Goal: Task Accomplishment & Management: Manage account settings

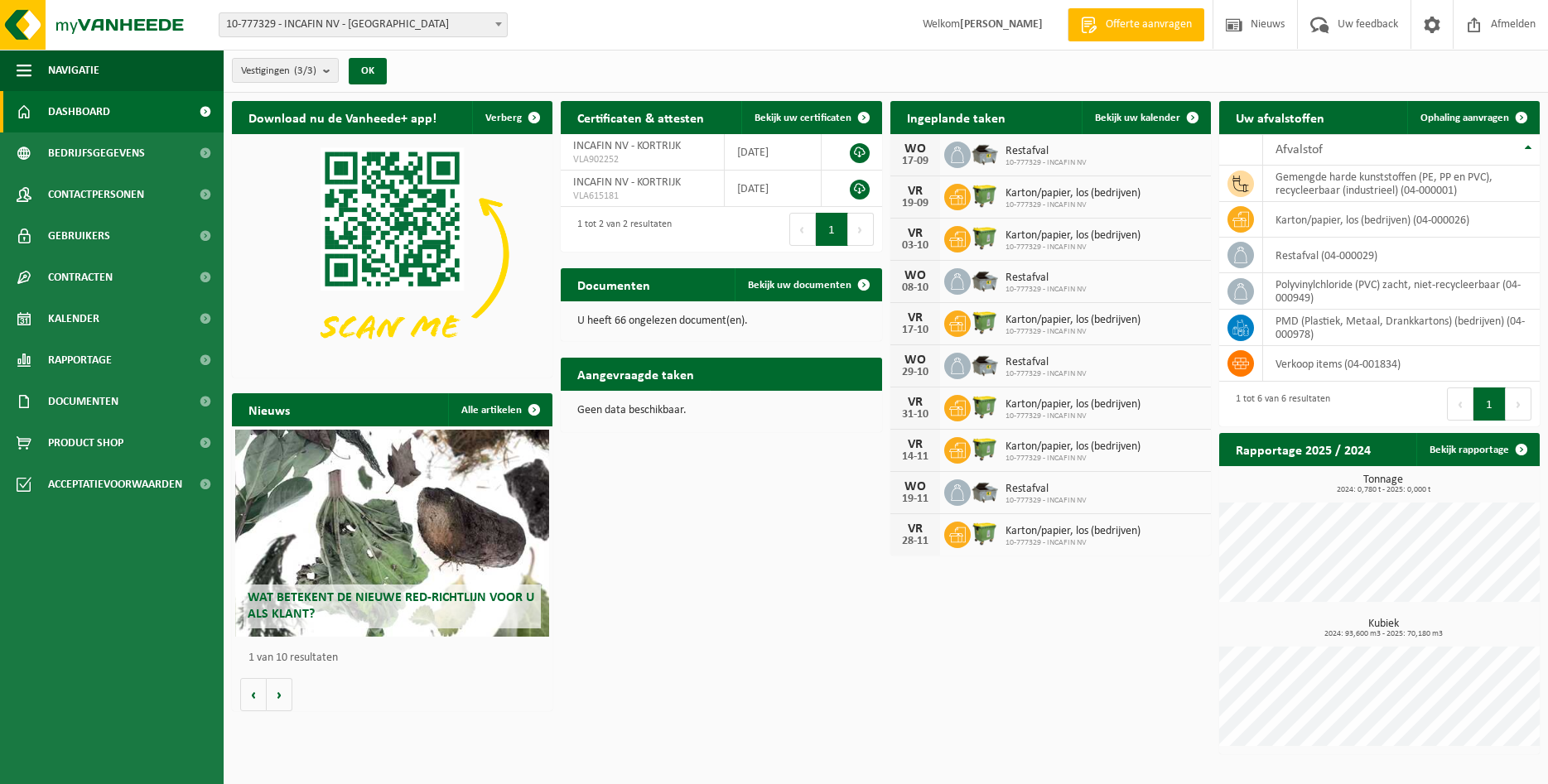
click at [817, 490] on div "Download nu de Vanheede+ app! Verberg Certificaten & attesten Bekijk uw certifi…" at bounding box center [885, 427] width 1316 height 669
click at [1465, 121] on span "Ophaling aanvragen" at bounding box center [1464, 117] width 88 height 10
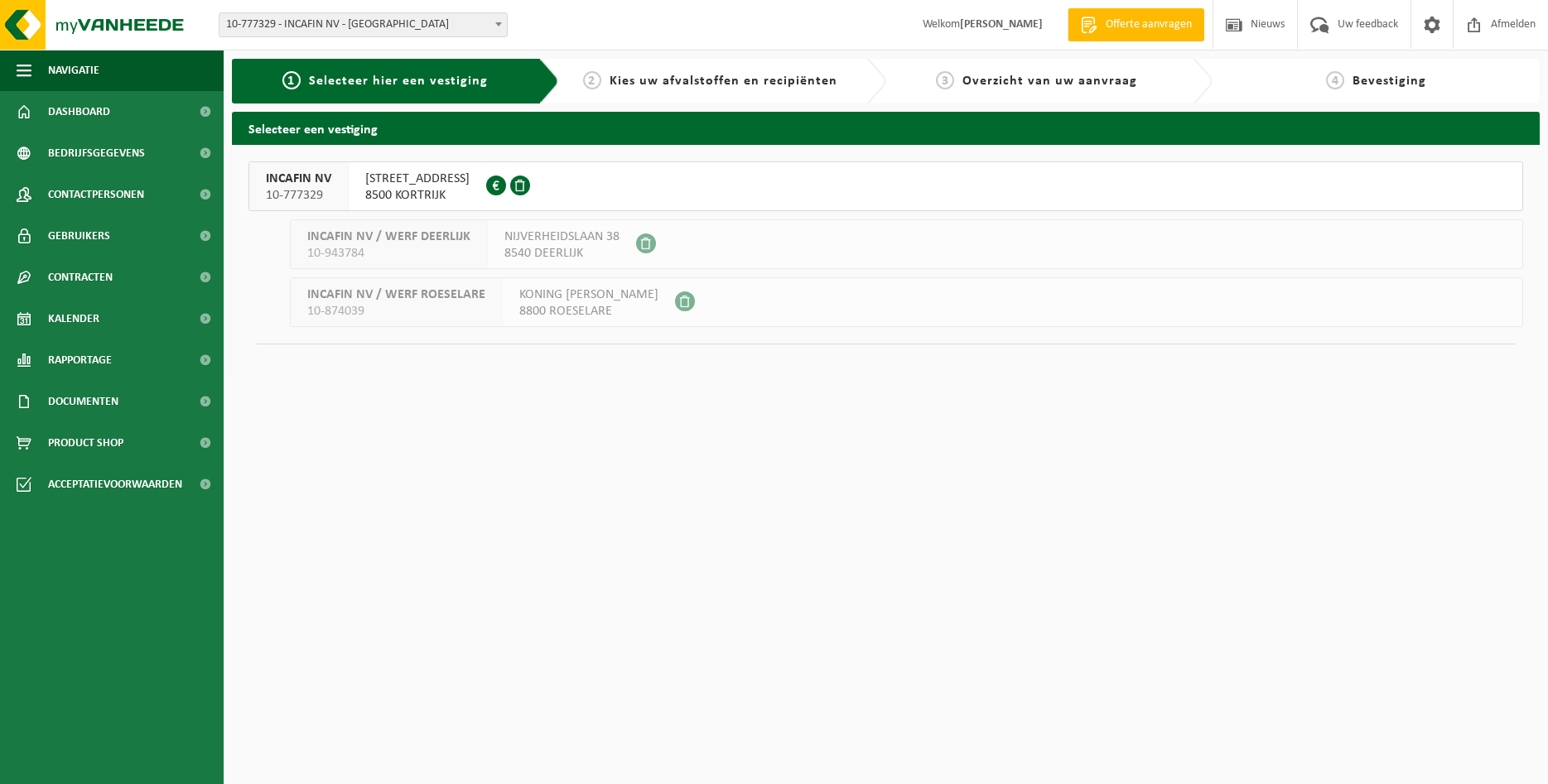
click at [398, 184] on span "IEPERSESTRAAT 59" at bounding box center [417, 179] width 104 height 17
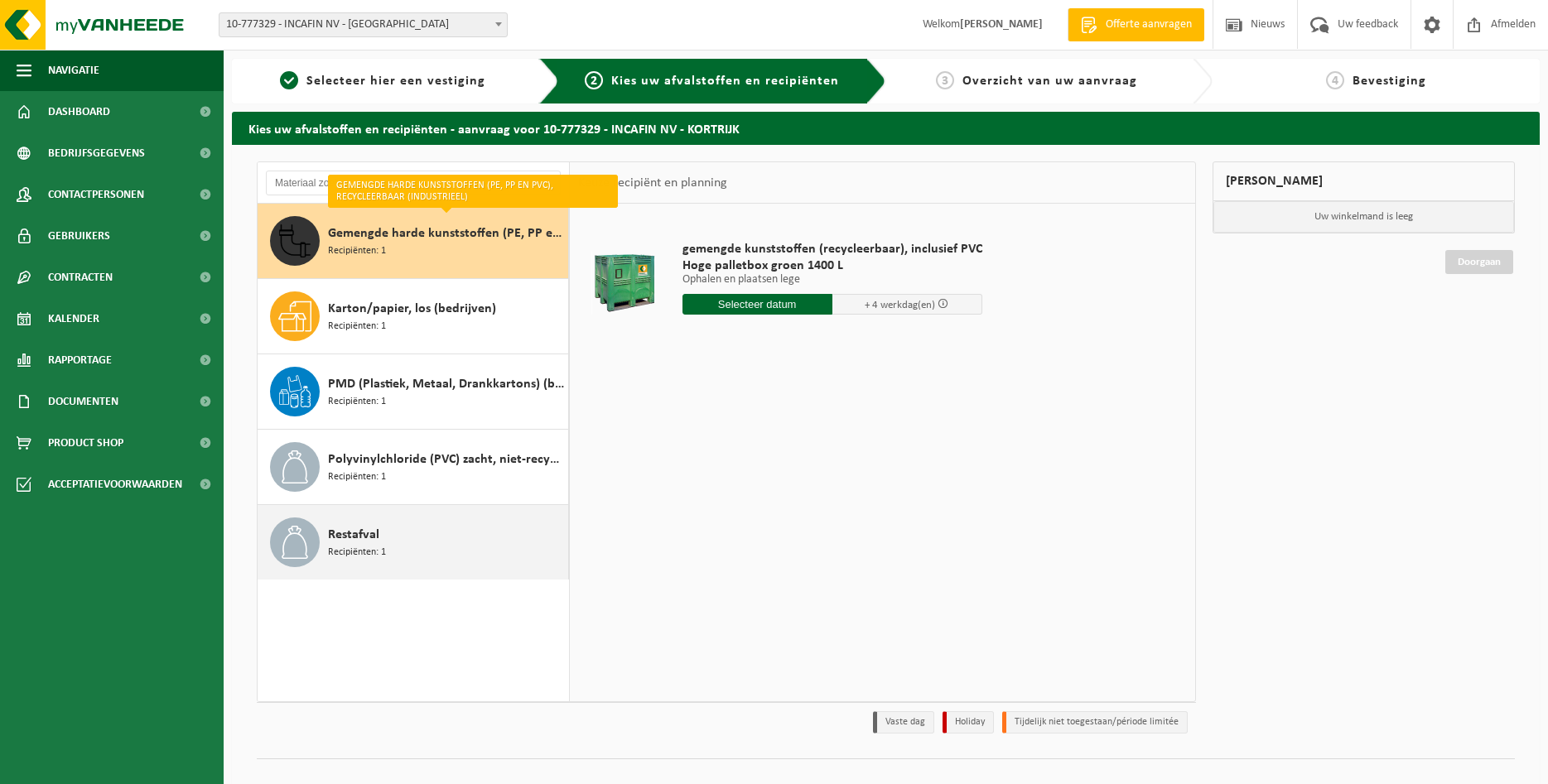
click at [389, 550] on div "Restafval Recipiënten: 1" at bounding box center [445, 542] width 236 height 50
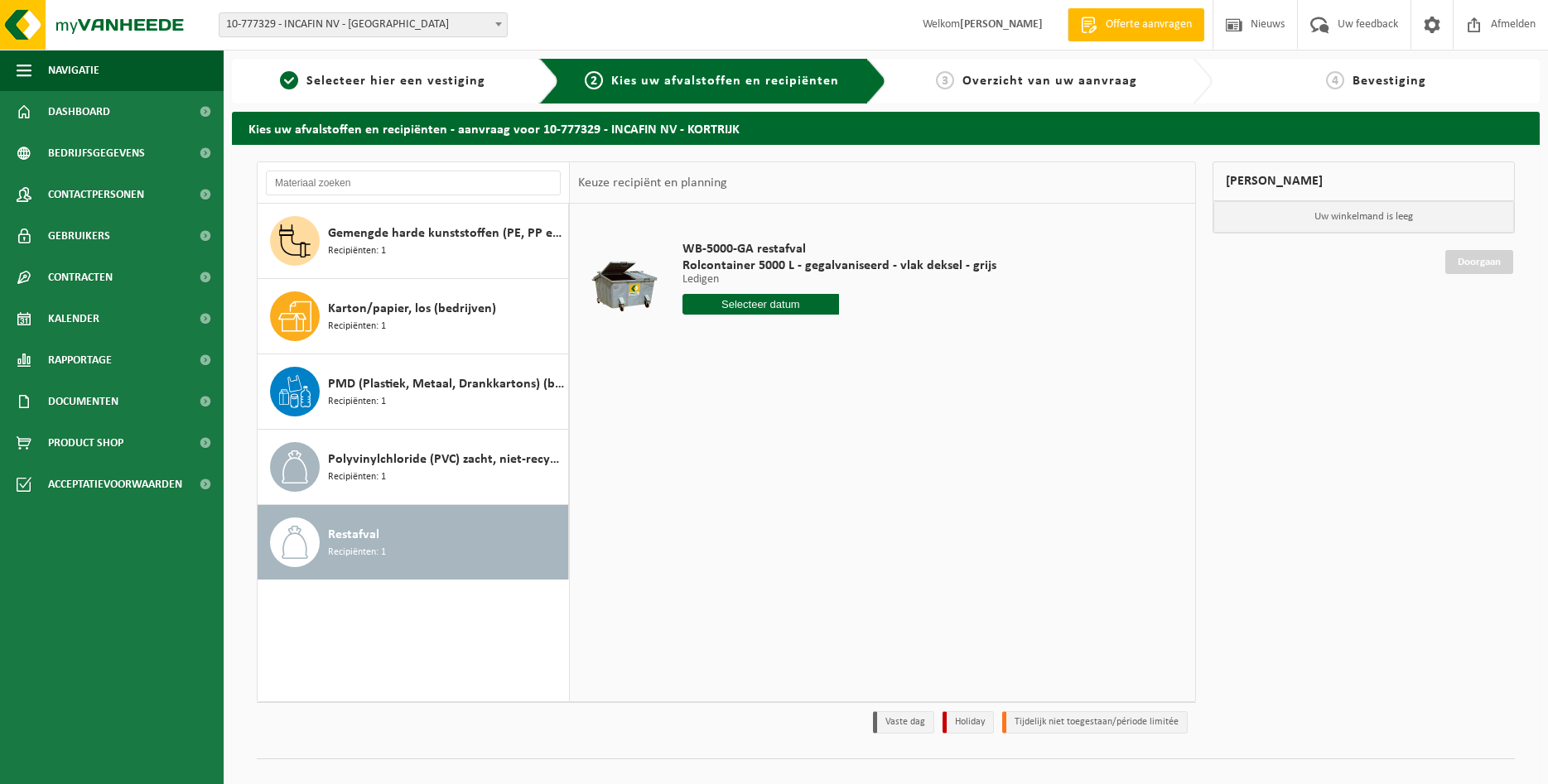
click at [741, 302] on input "text" at bounding box center [760, 304] width 157 height 21
click at [875, 346] on icon at bounding box center [870, 342] width 26 height 26
click at [758, 401] on div "1" at bounding box center [755, 398] width 29 height 26
type input "Van 2025-10-01"
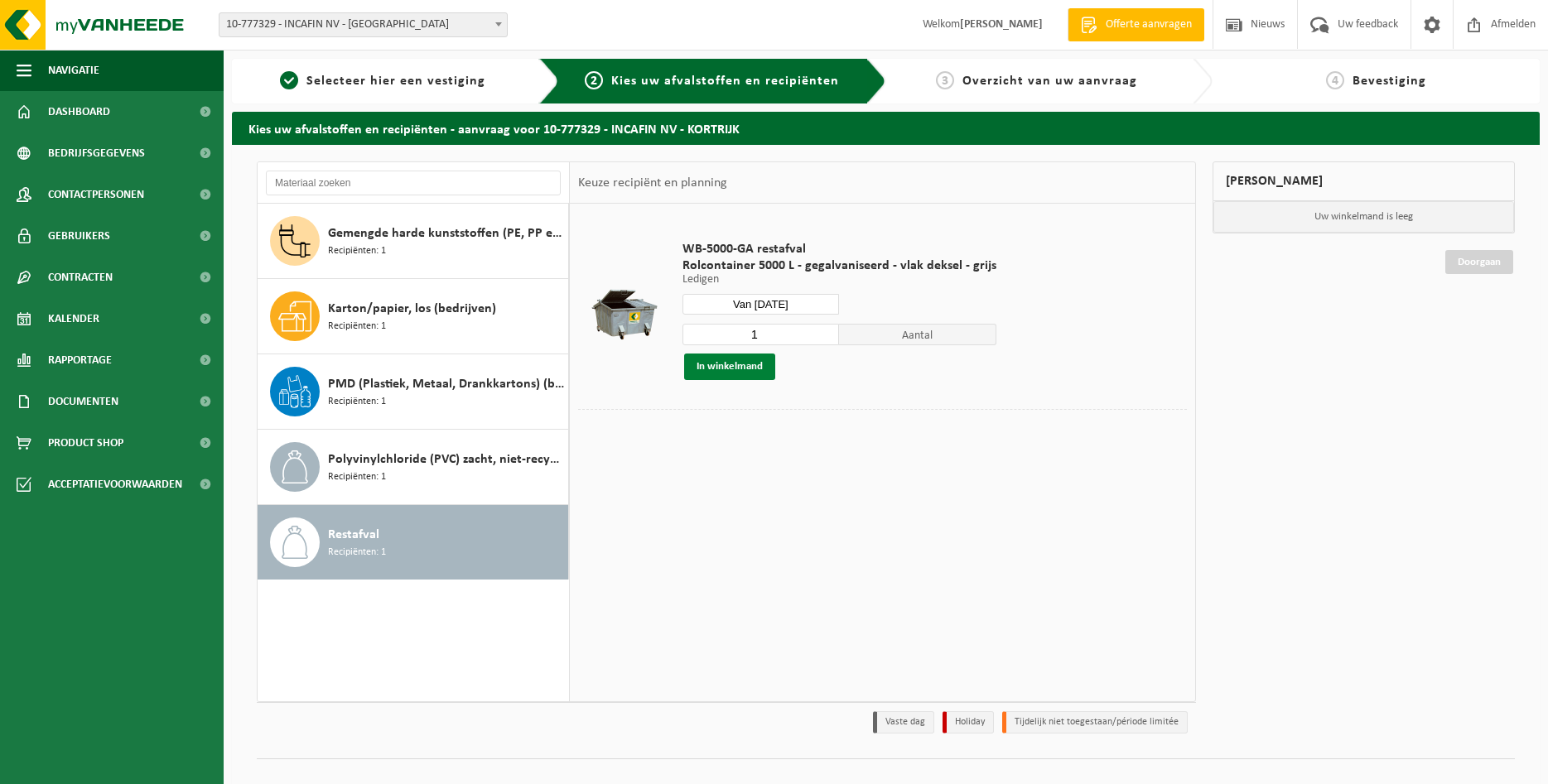
click at [737, 367] on button "In winkelmand" at bounding box center [729, 366] width 91 height 26
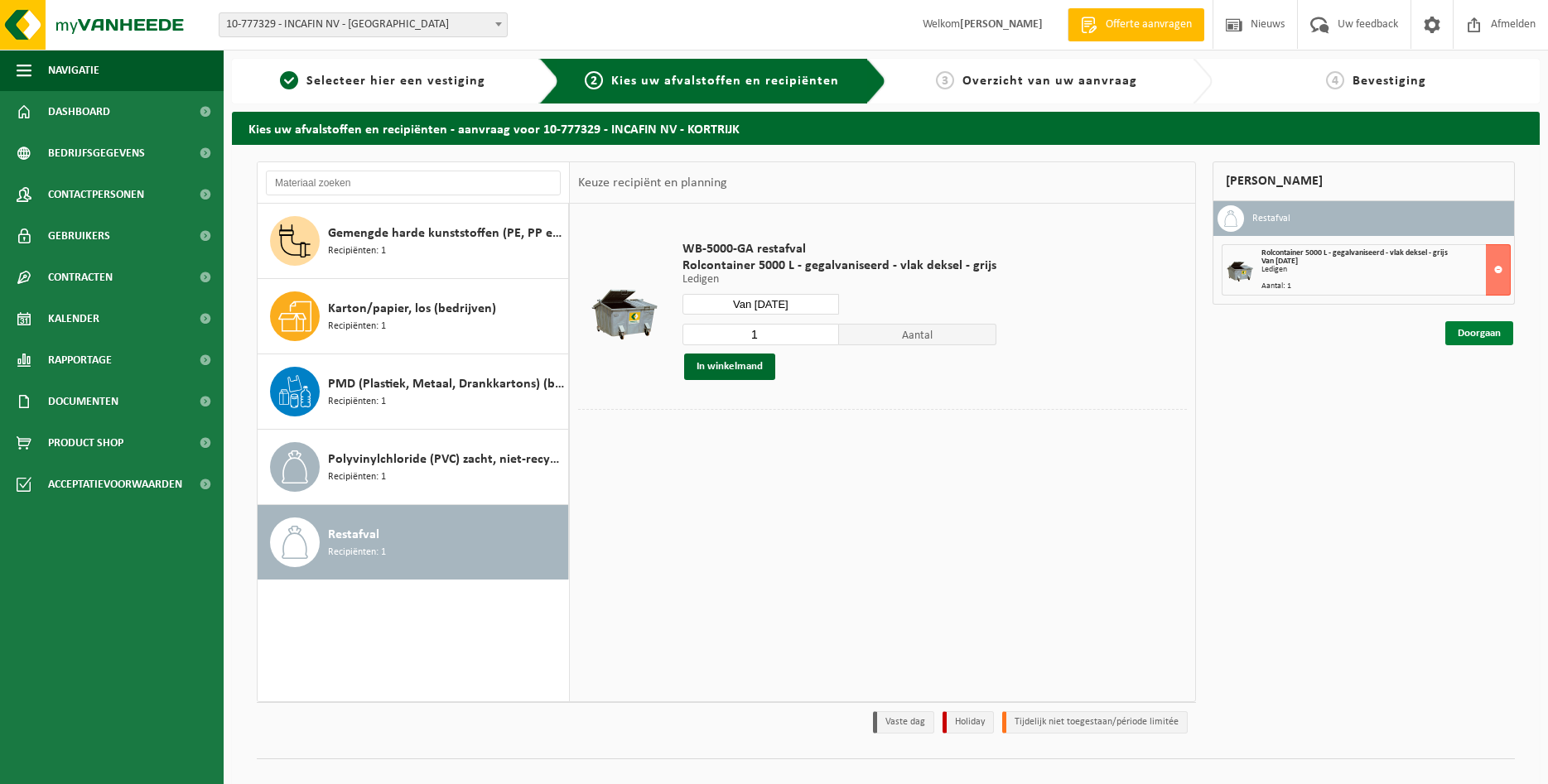
click at [1465, 332] on link "Doorgaan" at bounding box center [1478, 333] width 68 height 24
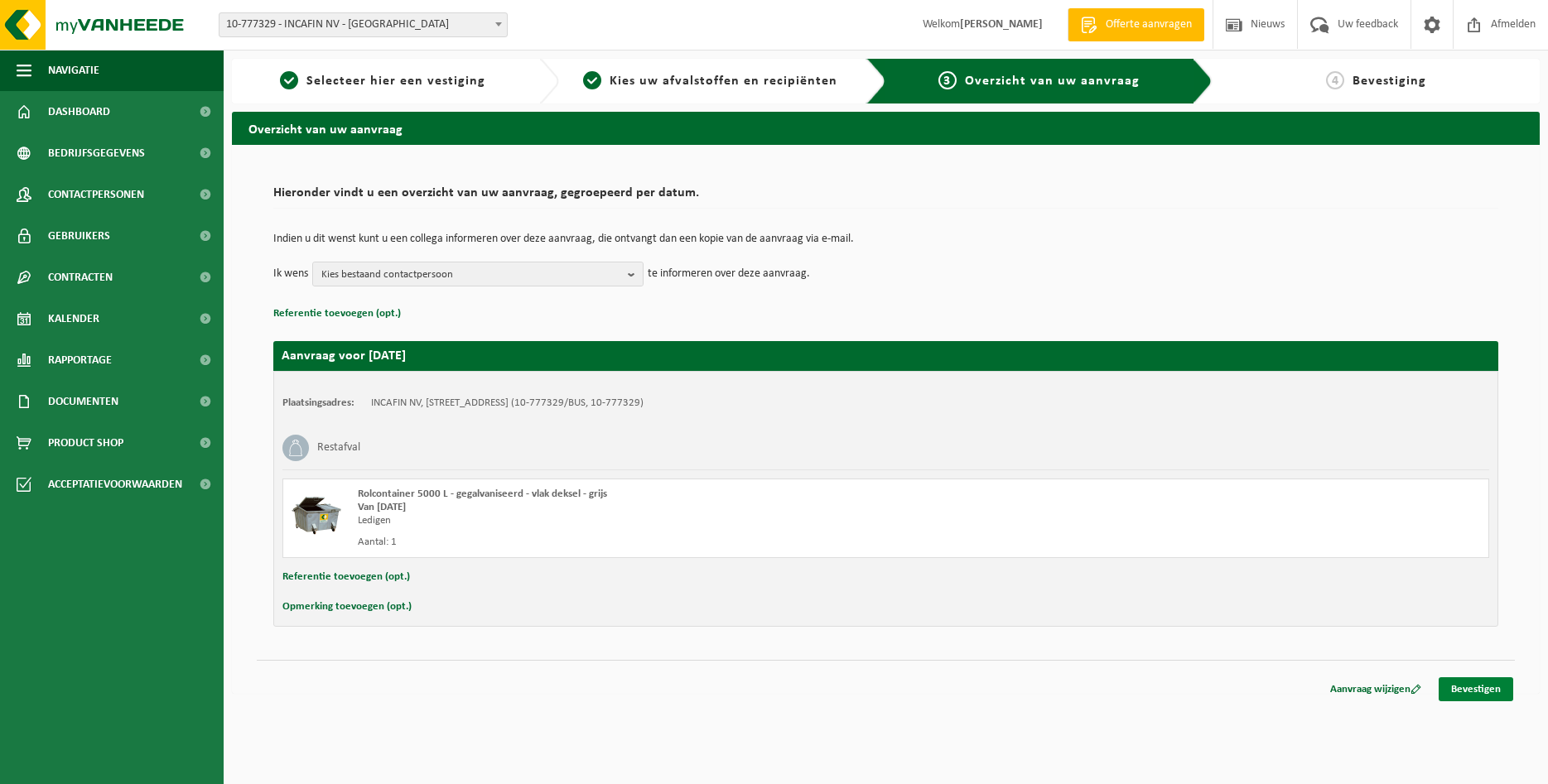
click at [1468, 688] on link "Bevestigen" at bounding box center [1475, 689] width 74 height 24
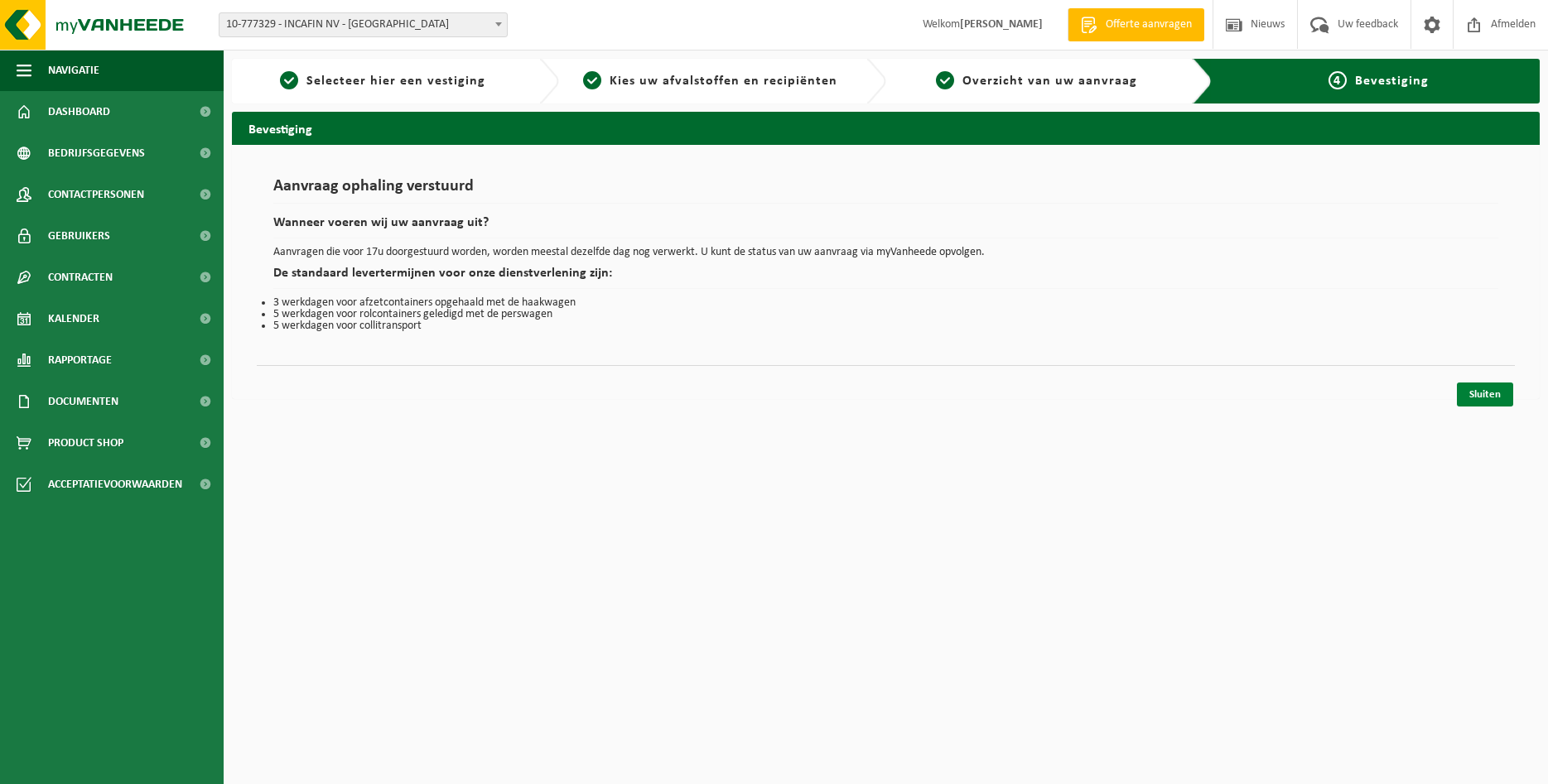
click at [1476, 394] on link "Sluiten" at bounding box center [1485, 394] width 56 height 24
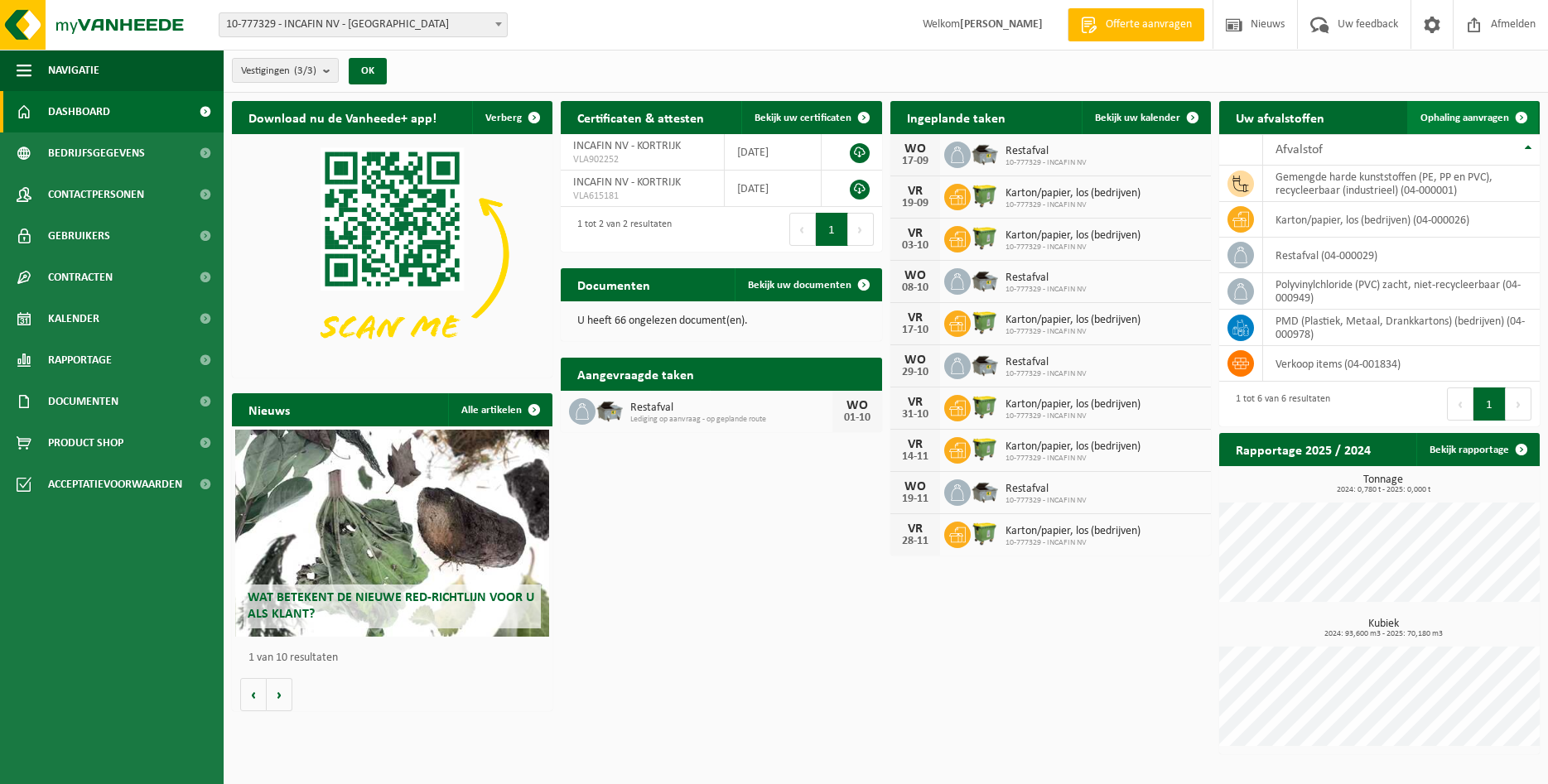
click at [1451, 110] on link "Ophaling aanvragen" at bounding box center [1472, 117] width 131 height 33
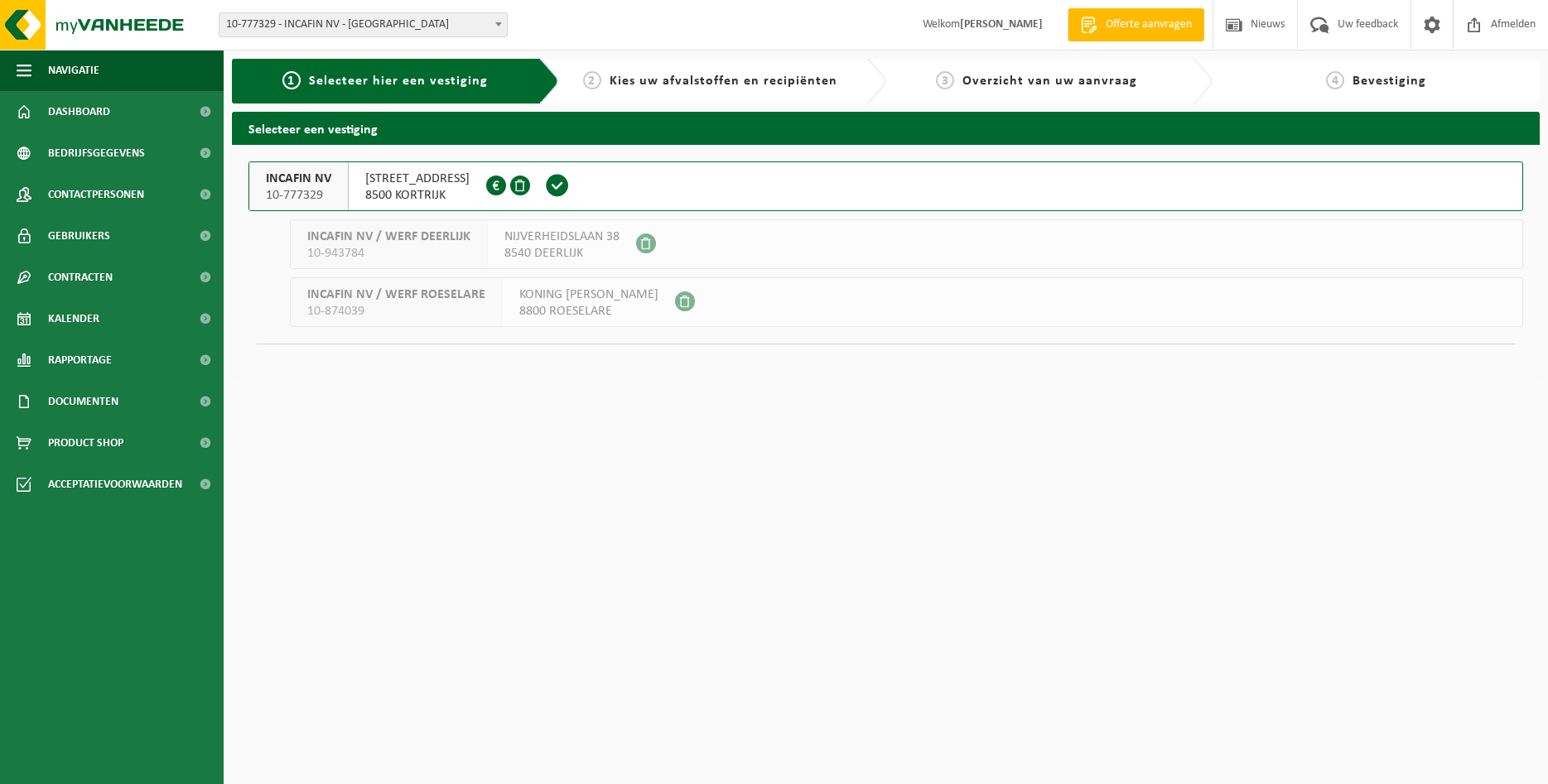
click at [430, 186] on span "[STREET_ADDRESS]" at bounding box center [417, 179] width 104 height 17
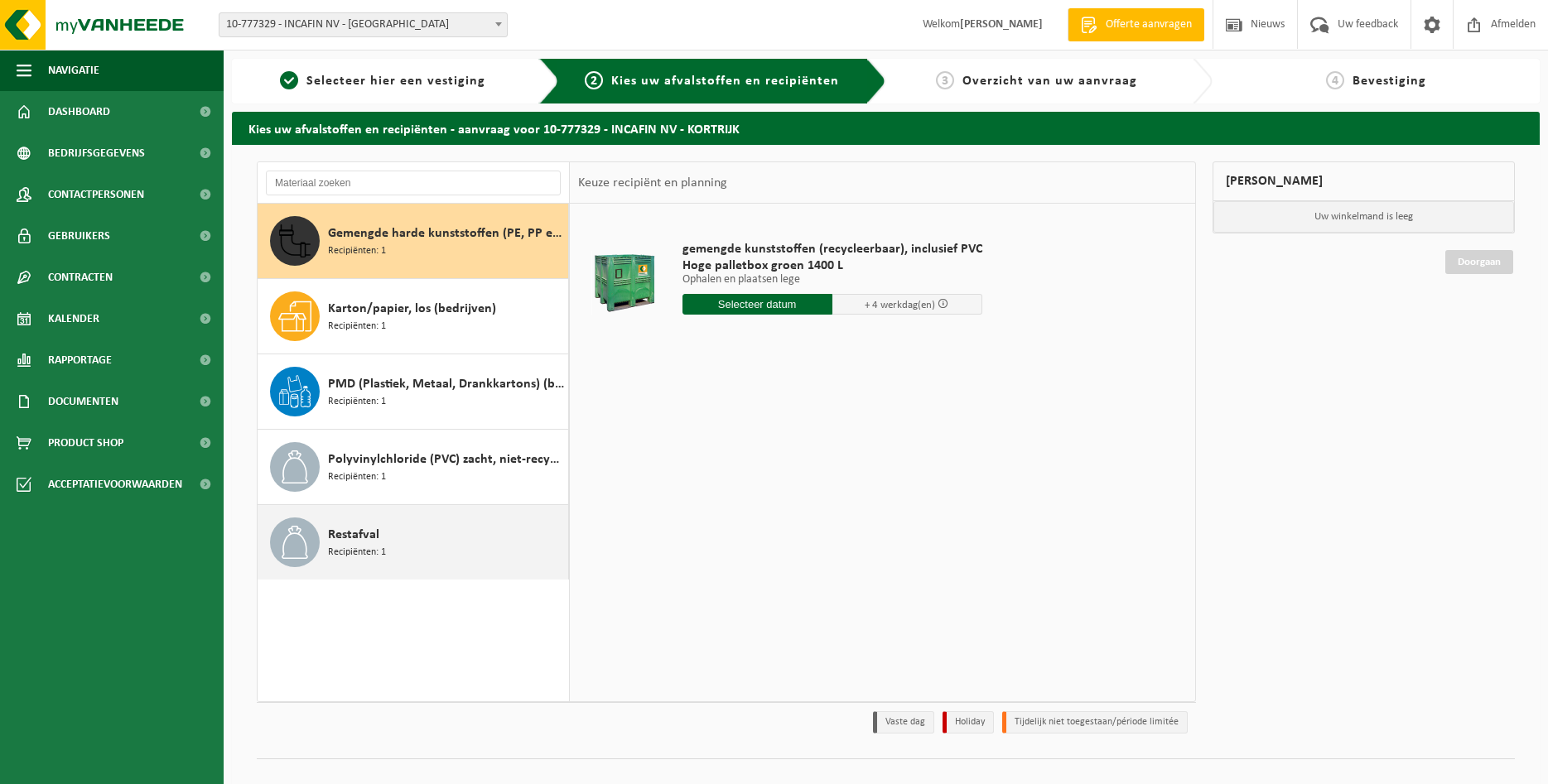
click at [398, 542] on div "Restafval Recipiënten: 1" at bounding box center [445, 542] width 236 height 50
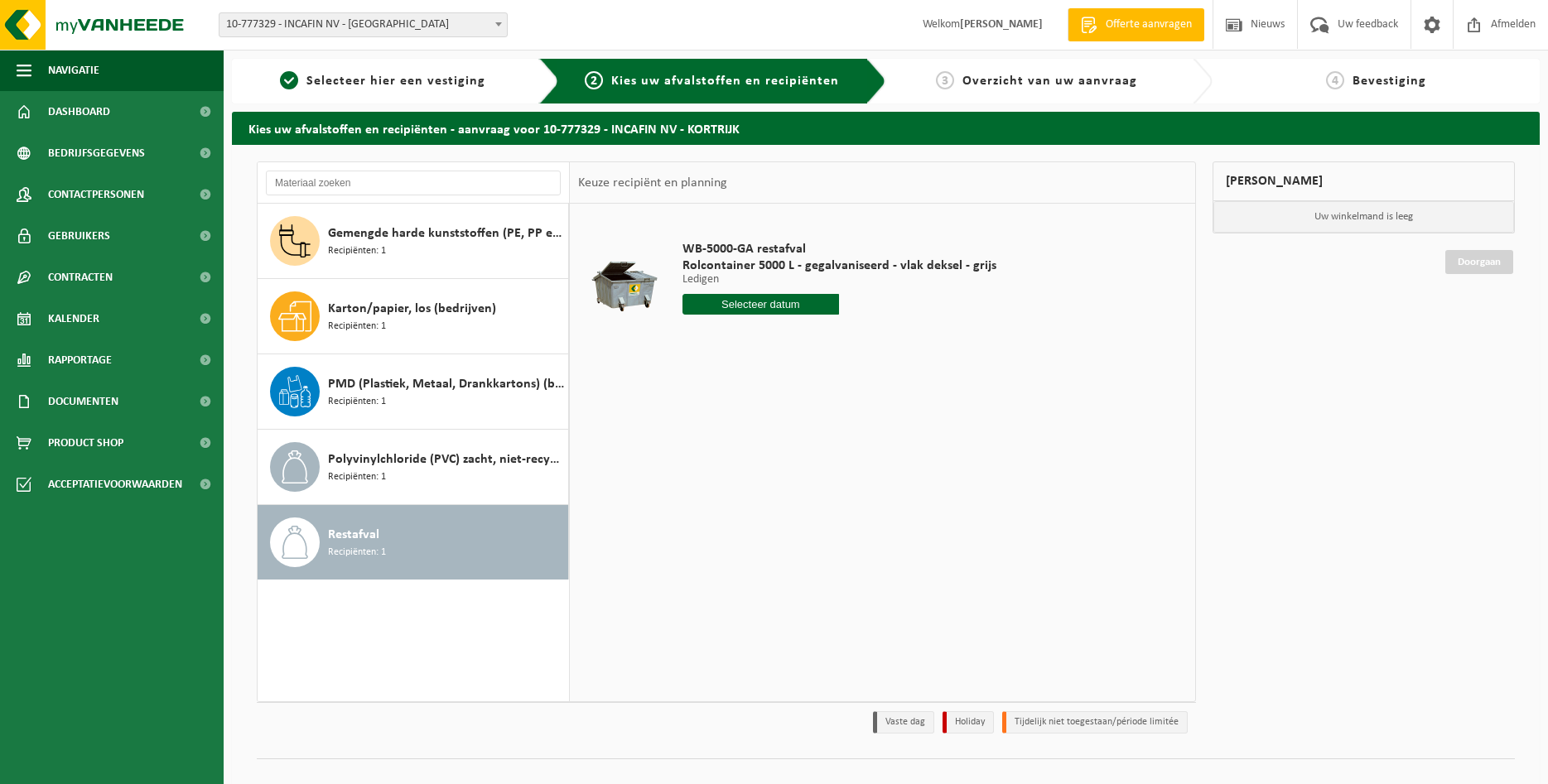
click at [762, 306] on input "text" at bounding box center [760, 304] width 157 height 21
click at [868, 346] on icon at bounding box center [870, 342] width 26 height 26
click at [754, 451] on div "15" at bounding box center [755, 451] width 29 height 26
type input "Van [DATE]"
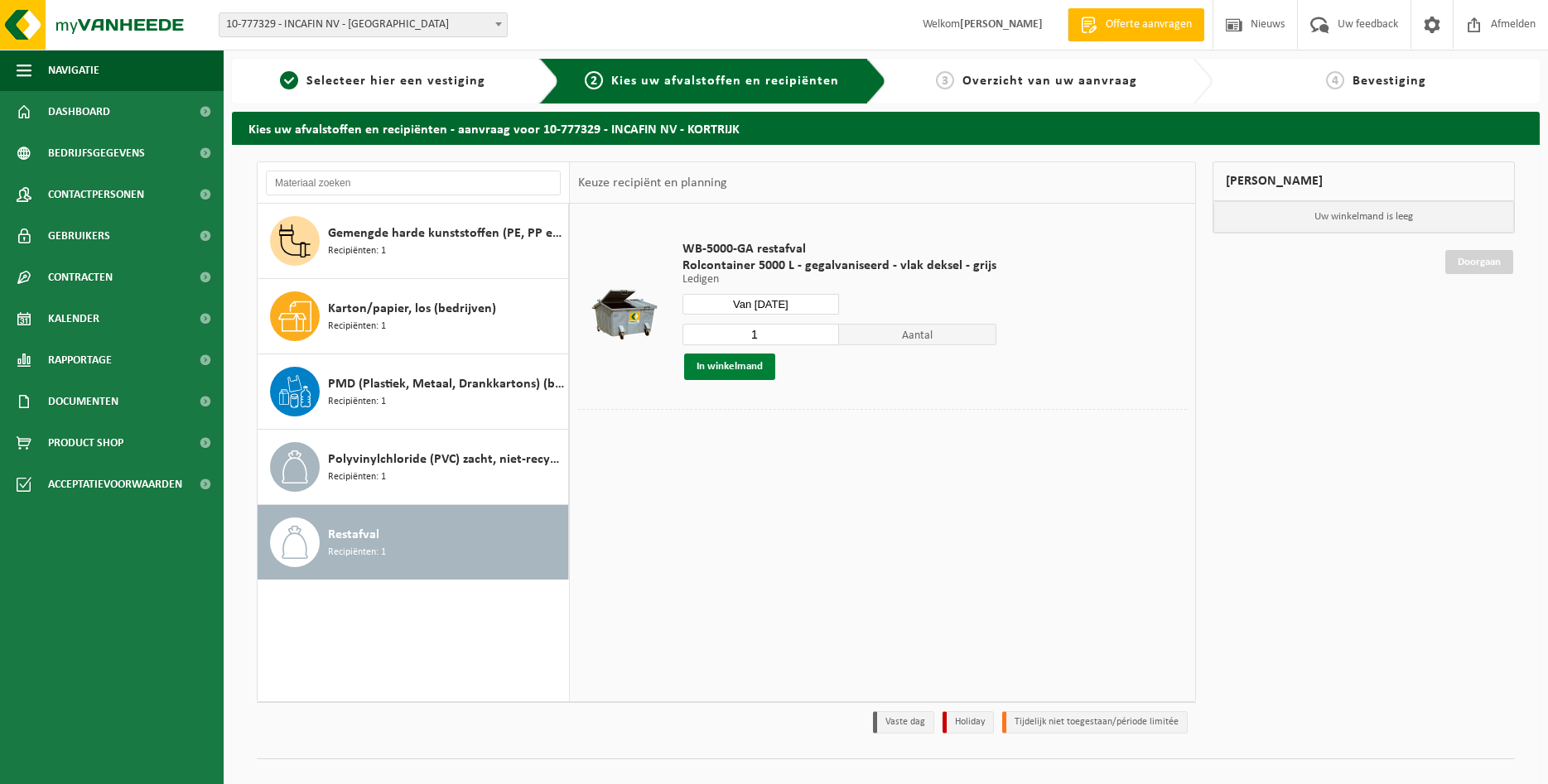
click at [737, 368] on button "In winkelmand" at bounding box center [729, 366] width 91 height 26
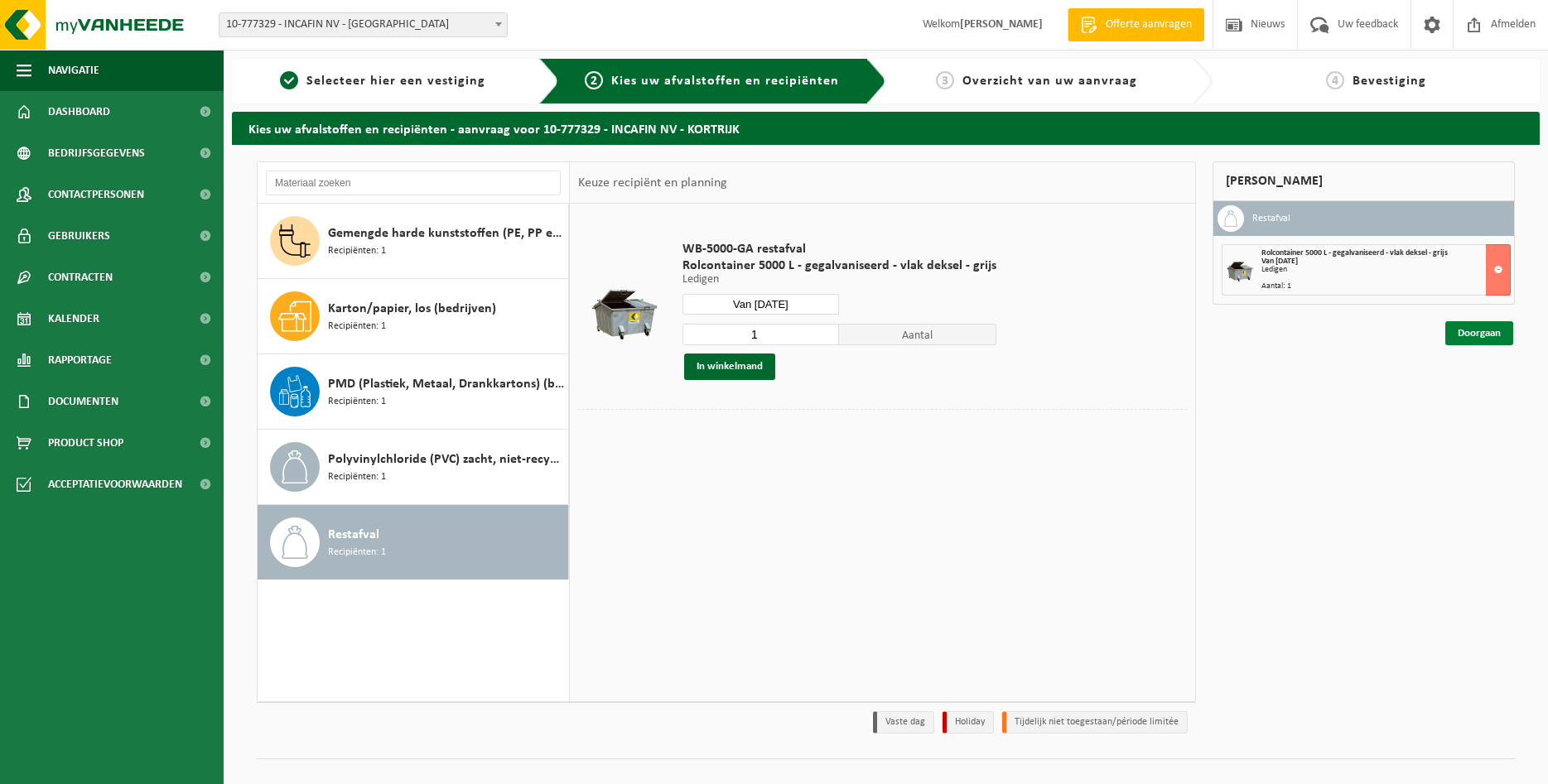
click at [1472, 333] on link "Doorgaan" at bounding box center [1478, 333] width 68 height 24
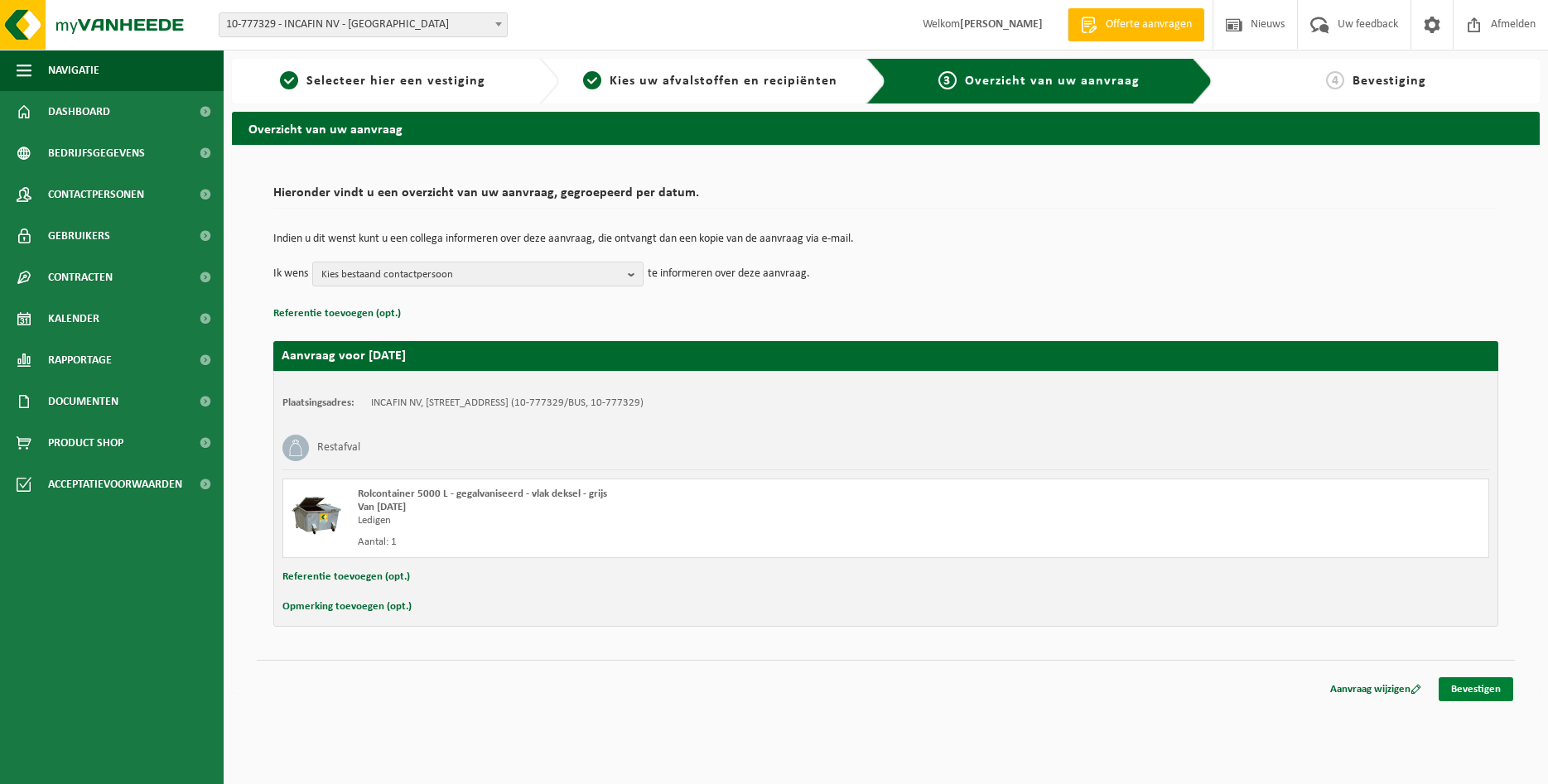
click at [1459, 684] on link "Bevestigen" at bounding box center [1475, 689] width 74 height 24
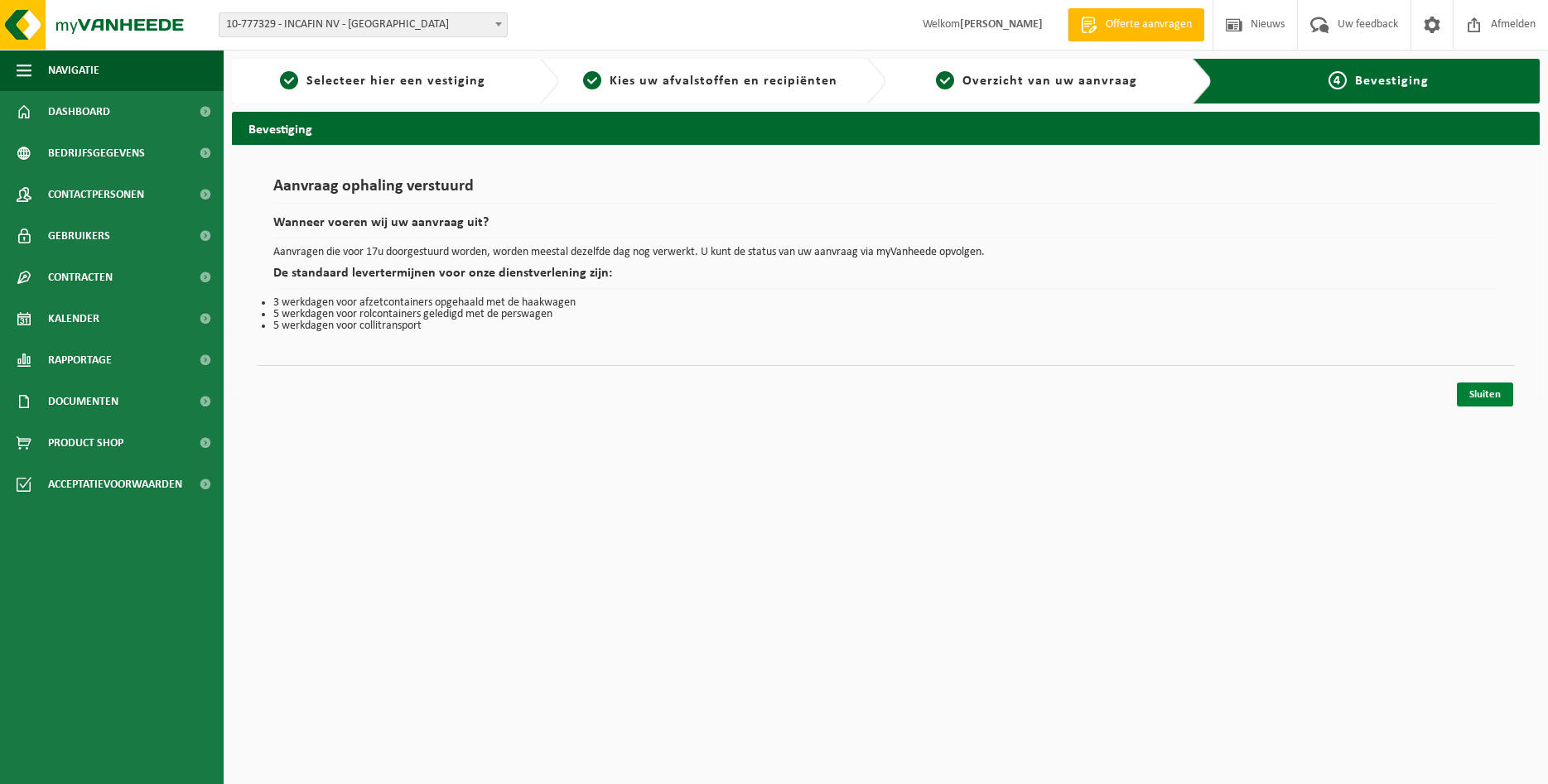
click at [1477, 388] on link "Sluiten" at bounding box center [1485, 394] width 56 height 24
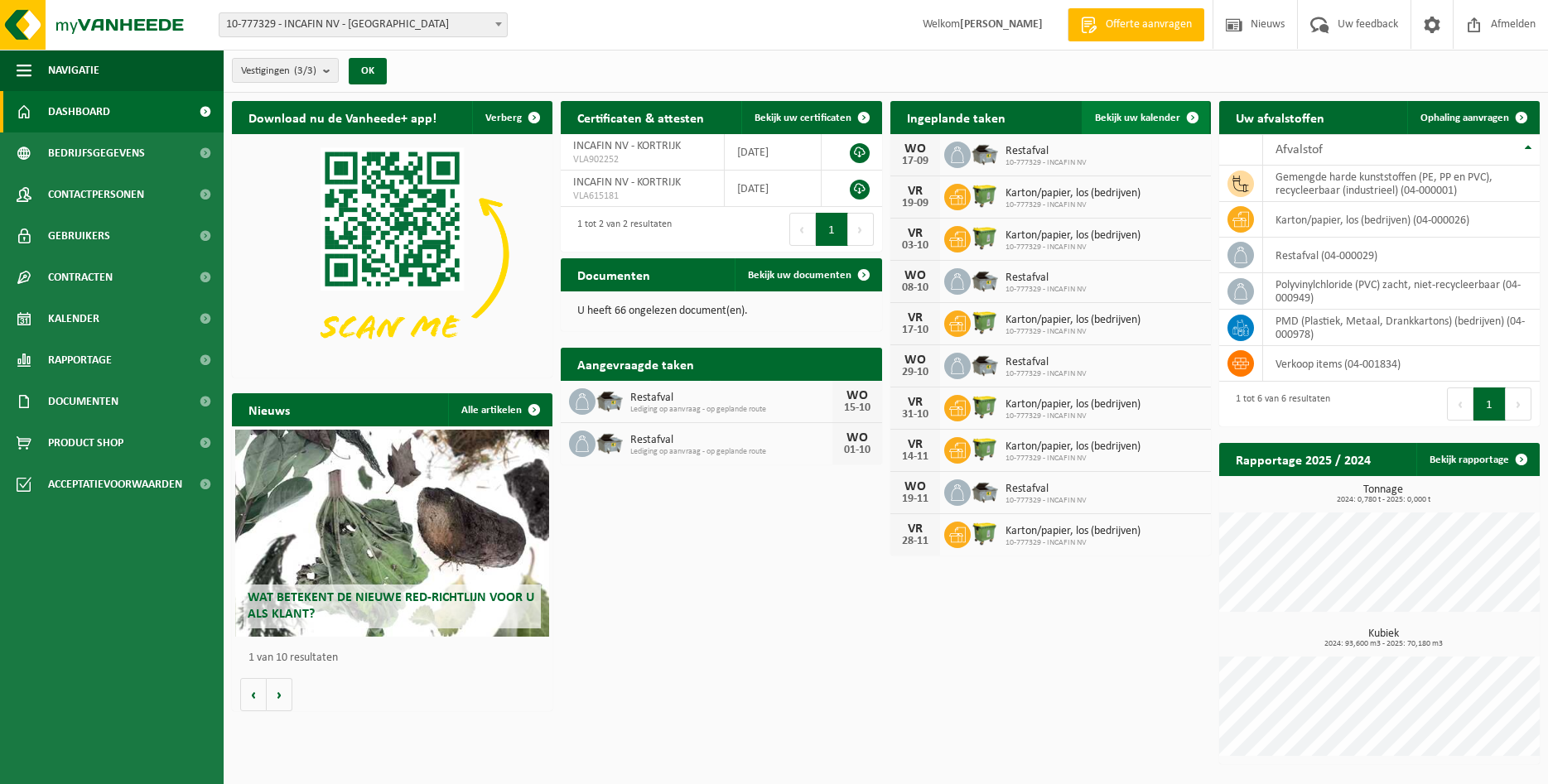
click at [1113, 123] on span "Bekijk uw kalender" at bounding box center [1137, 117] width 85 height 10
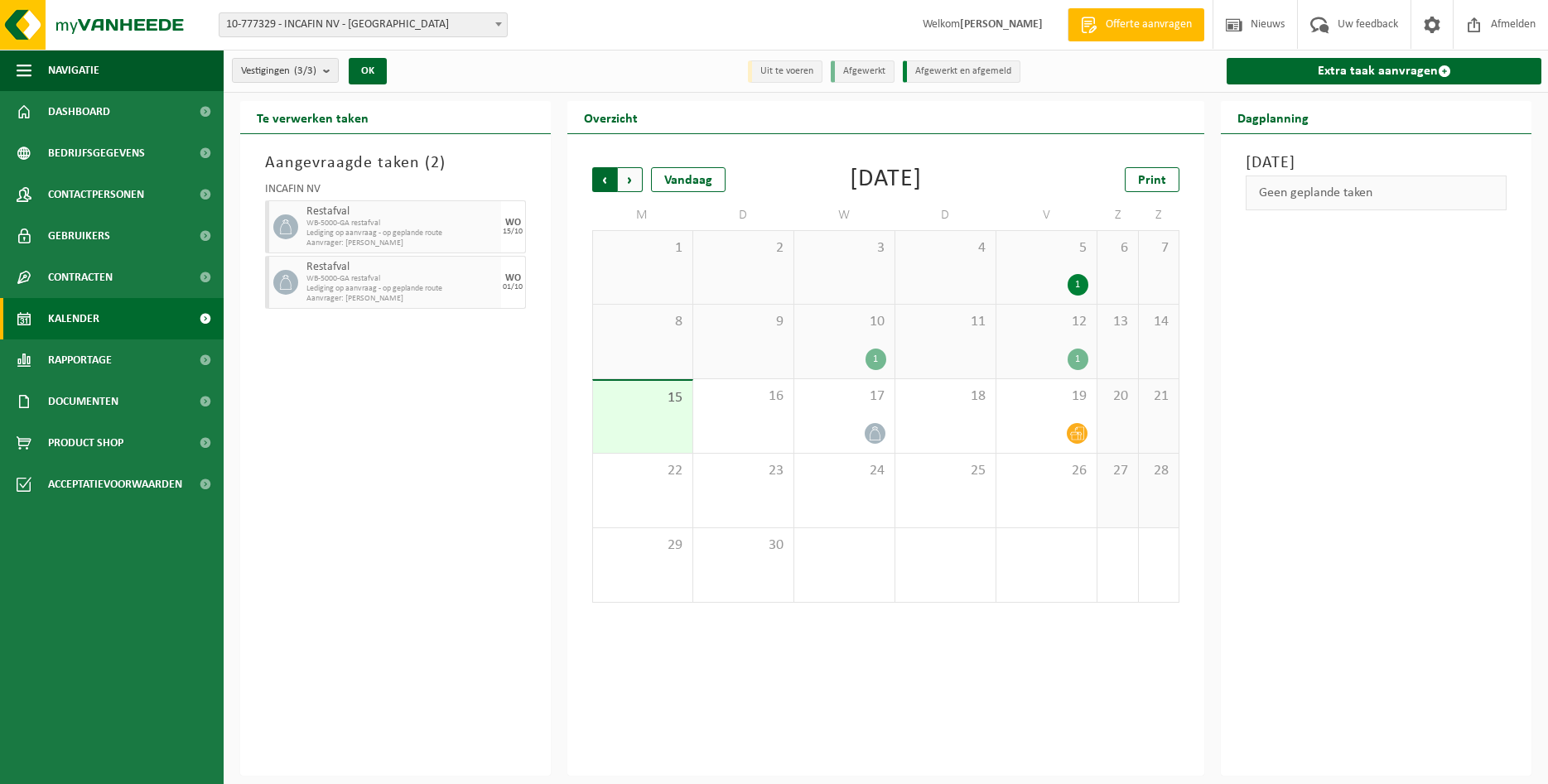
click at [628, 183] on span "Volgende" at bounding box center [630, 179] width 24 height 24
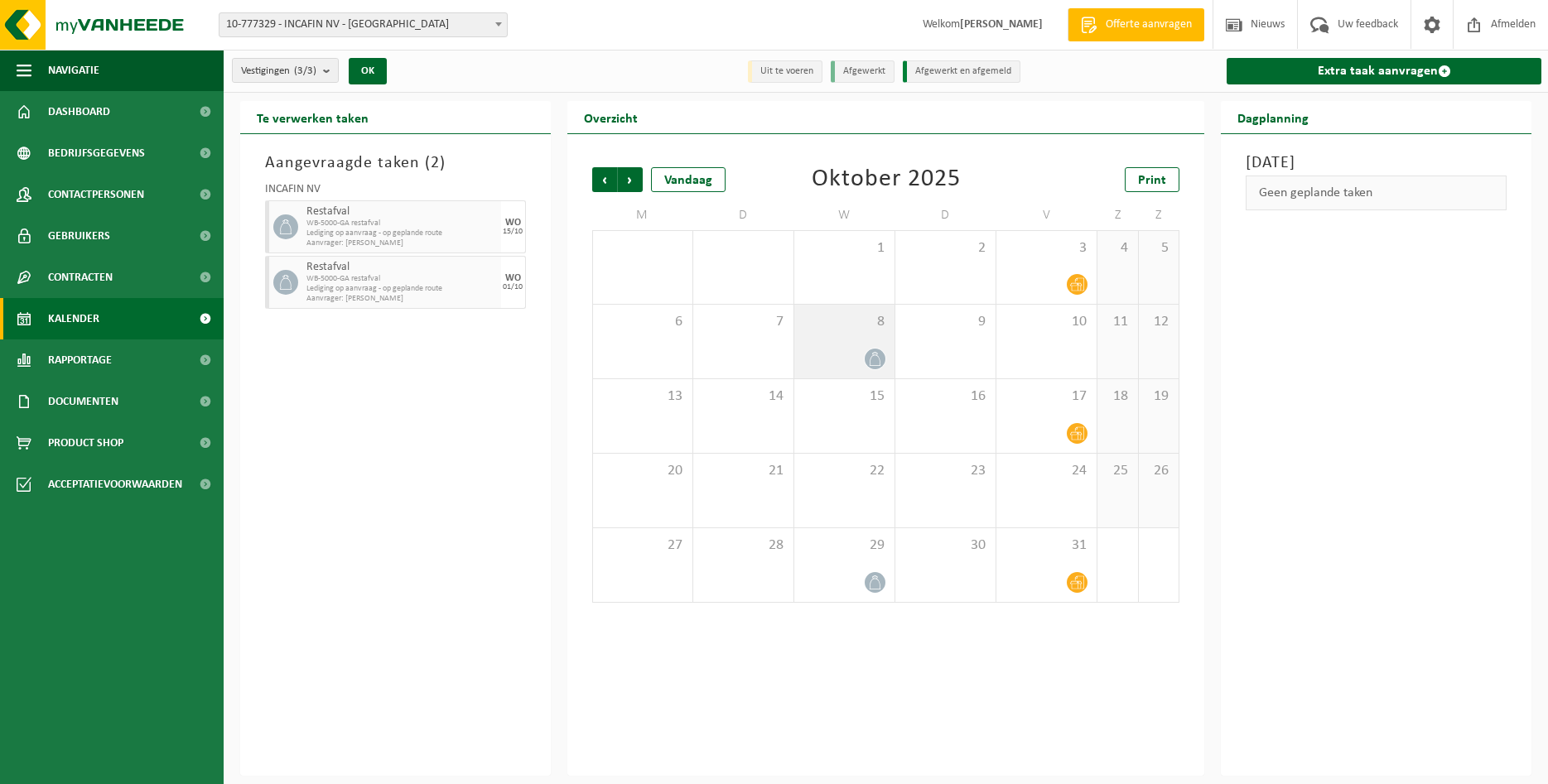
click at [853, 347] on div at bounding box center [844, 359] width 84 height 23
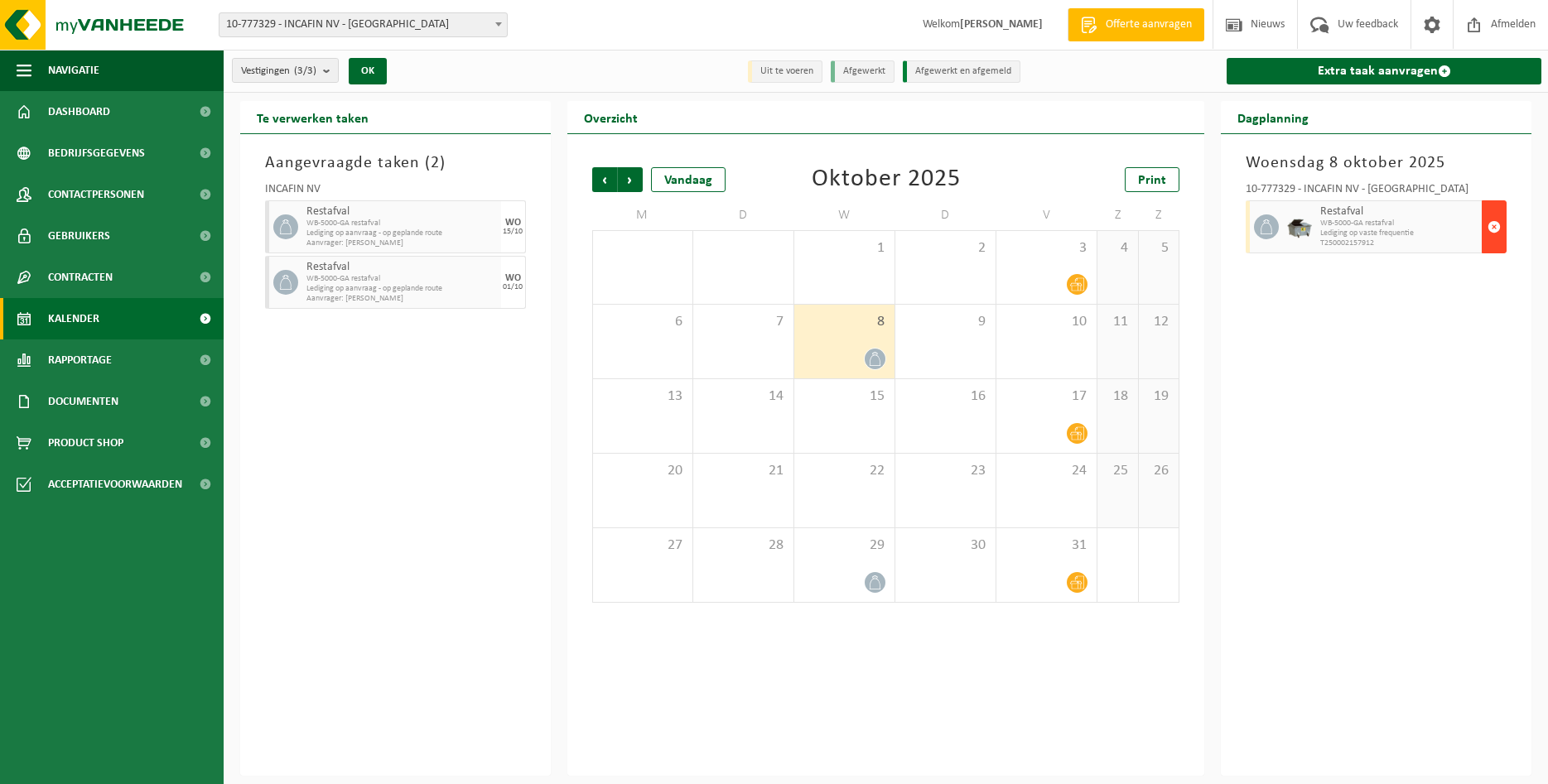
click at [1494, 226] on span "button" at bounding box center [1494, 226] width 13 height 33
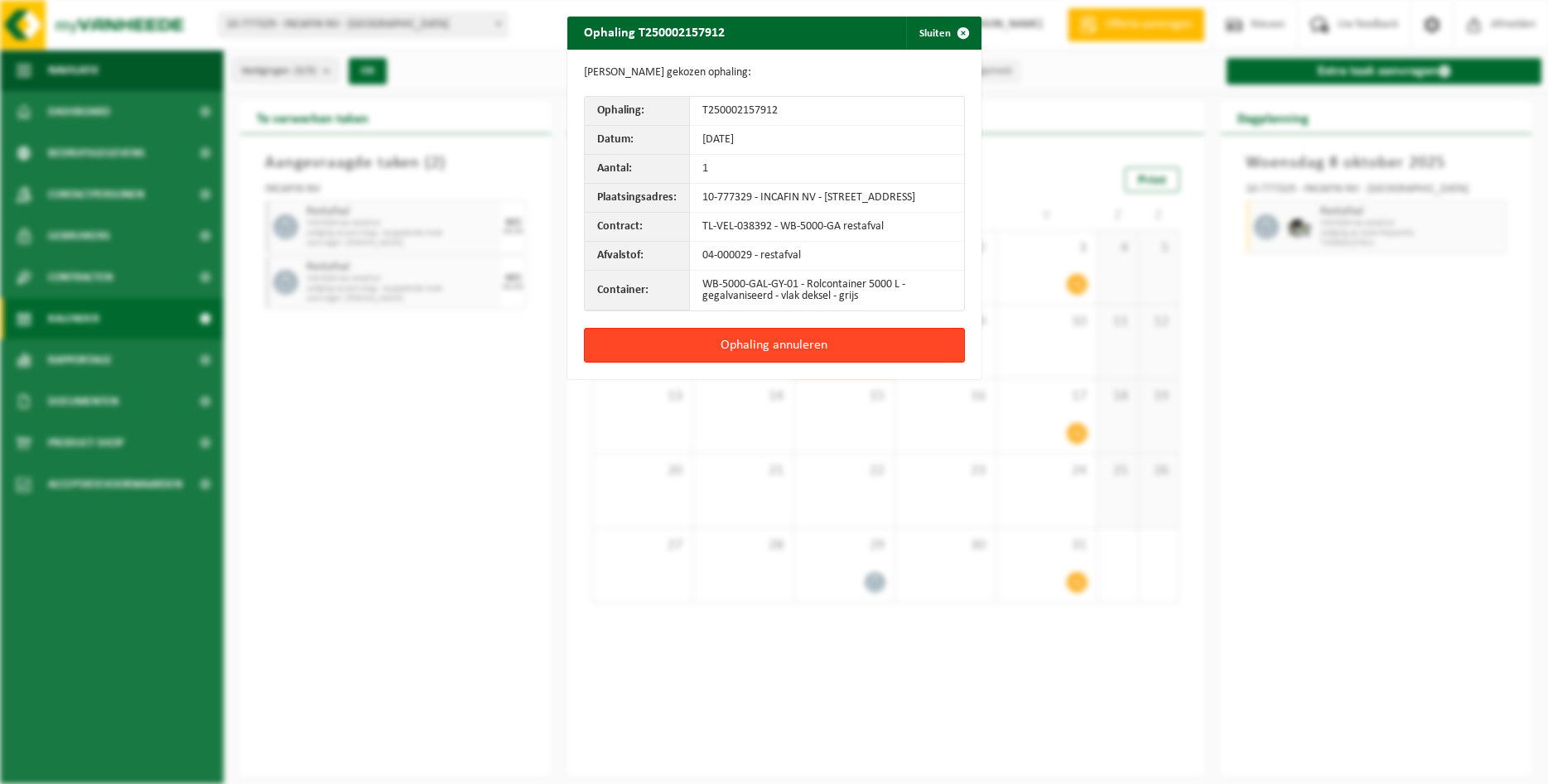
click at [770, 350] on button "Ophaling annuleren" at bounding box center [775, 345] width 381 height 35
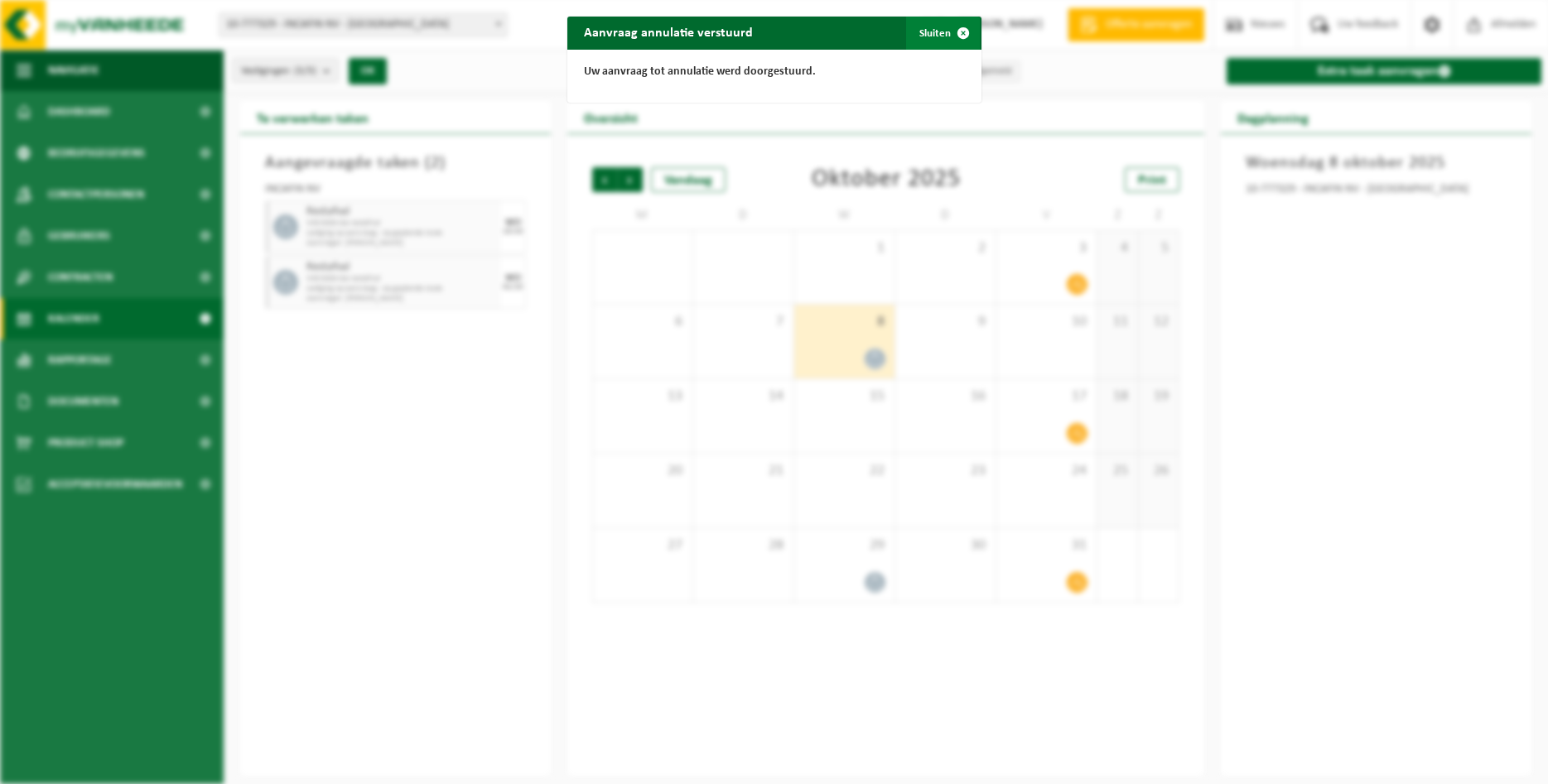
click at [959, 36] on span "button" at bounding box center [963, 33] width 33 height 33
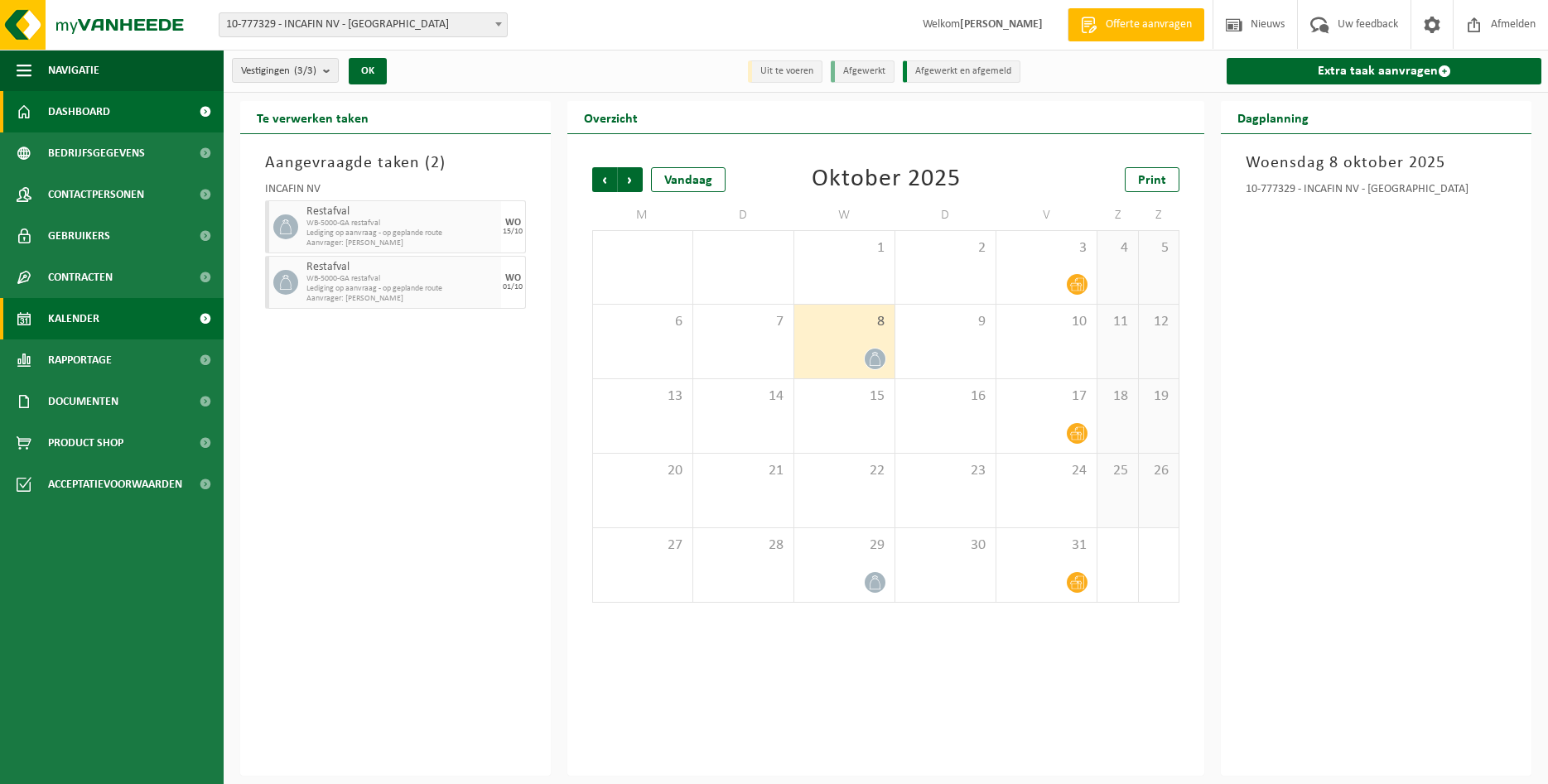
click at [107, 119] on span "Dashboard" at bounding box center [79, 112] width 62 height 41
